Goal: Book appointment/travel/reservation

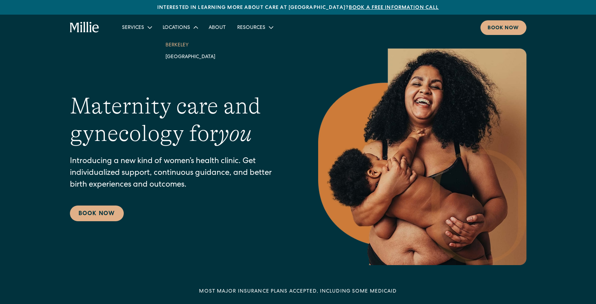
click at [180, 46] on link "Berkeley" at bounding box center [190, 45] width 61 height 12
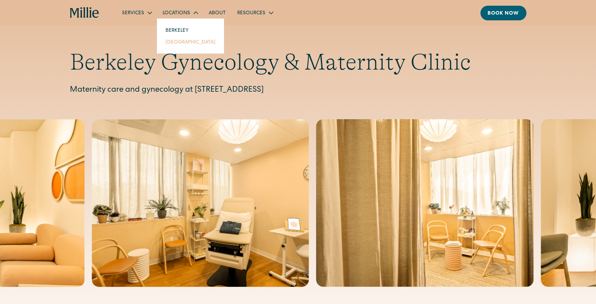
click at [187, 40] on link "[GEOGRAPHIC_DATA]" at bounding box center [190, 42] width 61 height 12
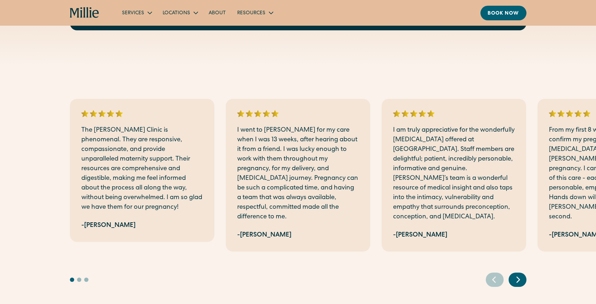
scroll to position [1253, 0]
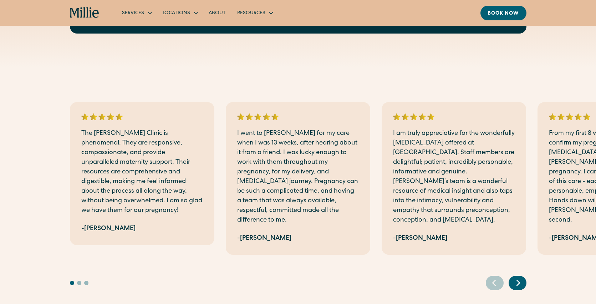
click at [520, 277] on icon "Next slide" at bounding box center [518, 282] width 11 height 11
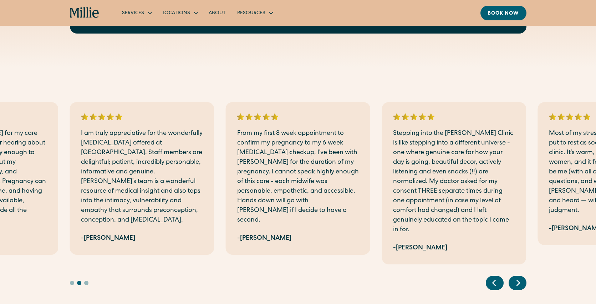
click at [520, 277] on icon "Next slide" at bounding box center [518, 282] width 11 height 11
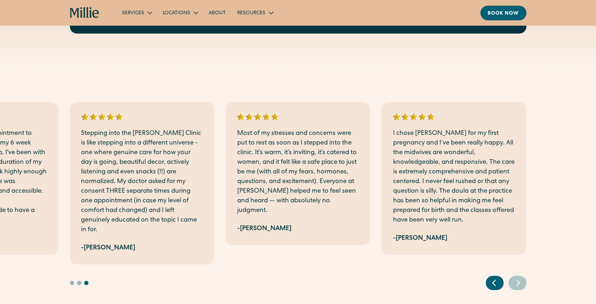
click at [520, 277] on icon "Next slide" at bounding box center [518, 282] width 11 height 11
click at [496, 277] on icon "Previous slide" at bounding box center [494, 282] width 11 height 11
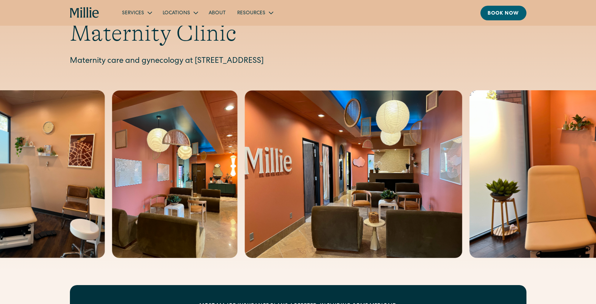
scroll to position [0, 0]
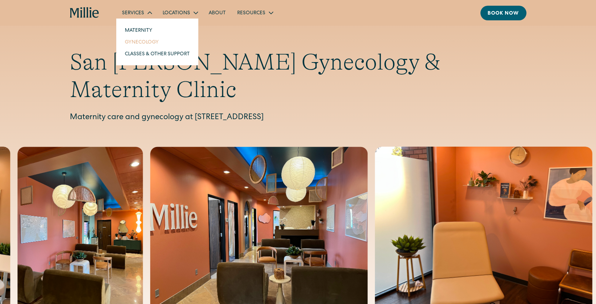
click at [143, 41] on link "Gynecology" at bounding box center [157, 42] width 76 height 12
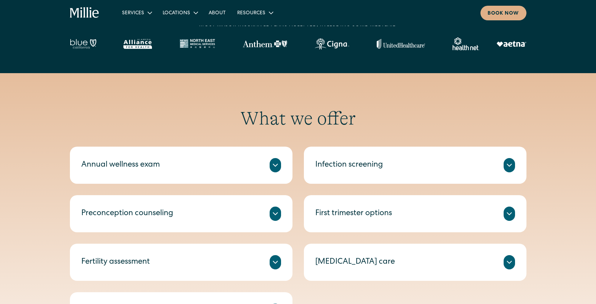
scroll to position [294, 0]
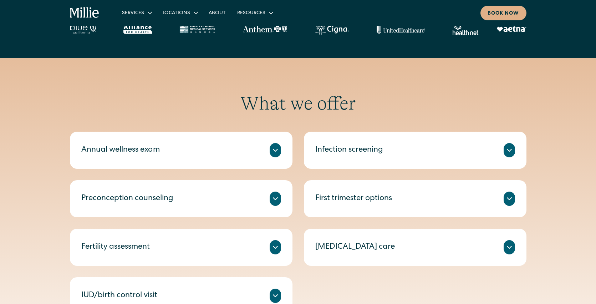
click at [272, 151] on icon at bounding box center [275, 150] width 9 height 9
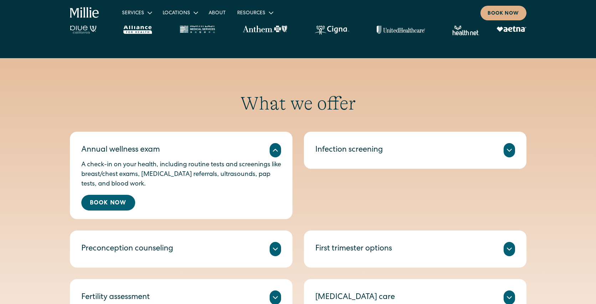
click at [272, 151] on icon at bounding box center [275, 150] width 9 height 9
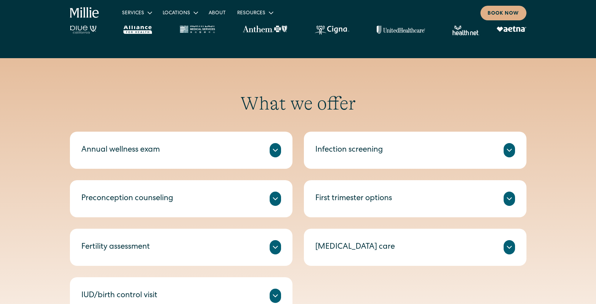
scroll to position [295, 0]
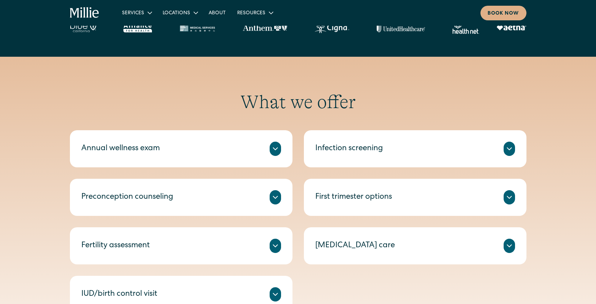
click at [278, 151] on icon at bounding box center [275, 148] width 9 height 9
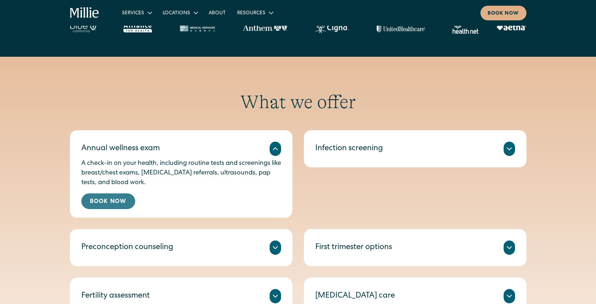
click at [122, 198] on link "Book Now" at bounding box center [108, 201] width 54 height 16
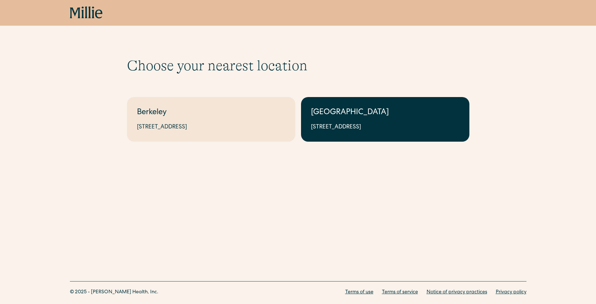
click at [353, 125] on div "[STREET_ADDRESS]" at bounding box center [385, 127] width 148 height 9
